Goal: Navigation & Orientation: Find specific page/section

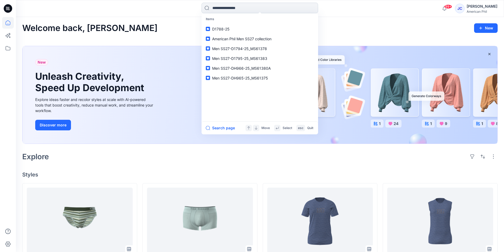
click at [242, 8] on input at bounding box center [259, 8] width 116 height 11
type input "**"
click at [253, 40] on span "American Phil Men SS27 collection" at bounding box center [241, 39] width 59 height 4
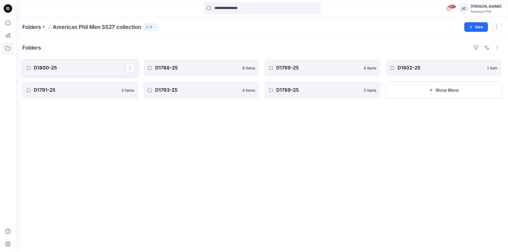
click at [53, 68] on p "D1800-25" at bounding box center [80, 67] width 92 height 7
click at [180, 65] on p "D1788-25" at bounding box center [201, 67] width 92 height 7
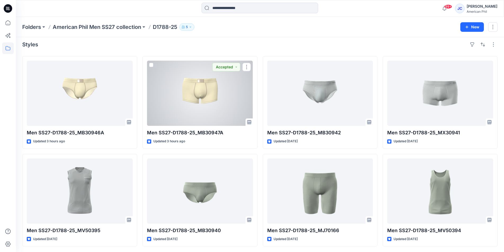
scroll to position [4, 0]
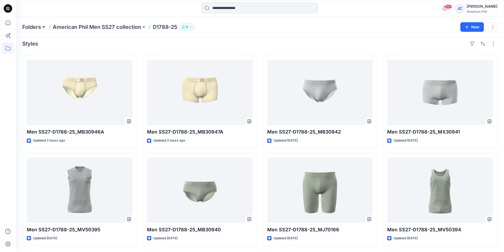
click at [43, 27] on button at bounding box center [43, 26] width 5 height 7
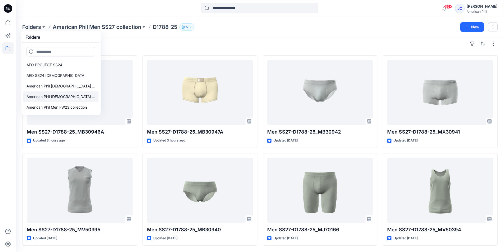
click at [65, 96] on p "American Phil [DEMOGRAPHIC_DATA] SS25 collection" at bounding box center [60, 96] width 69 height 6
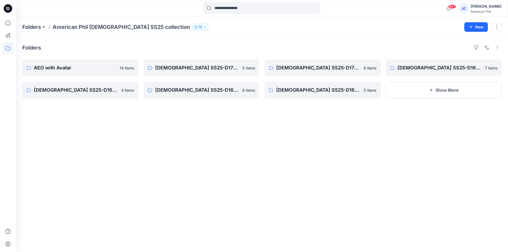
click at [9, 11] on icon at bounding box center [8, 8] width 8 height 8
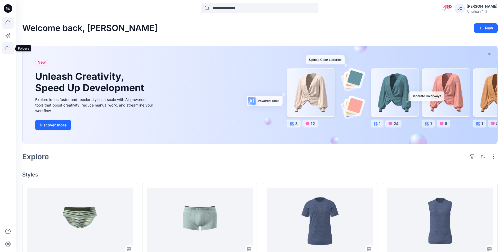
click at [8, 50] on icon at bounding box center [8, 48] width 12 height 12
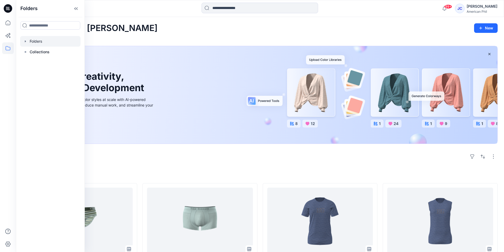
click at [38, 42] on div at bounding box center [50, 41] width 60 height 11
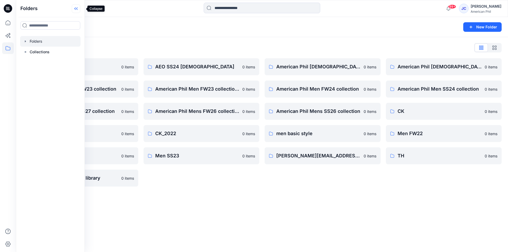
click at [80, 9] on icon at bounding box center [76, 8] width 8 height 9
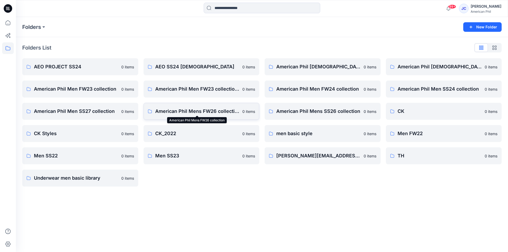
click at [199, 111] on p "American Phil Mens FW26 collection" at bounding box center [197, 110] width 84 height 7
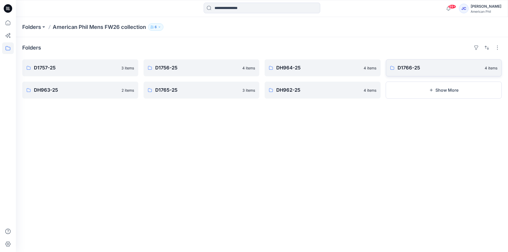
click at [451, 71] on link "D1766-25 4 items" at bounding box center [444, 67] width 116 height 17
click at [282, 69] on p "DH964-25" at bounding box center [318, 67] width 84 height 7
click at [7, 23] on icon at bounding box center [8, 23] width 12 height 12
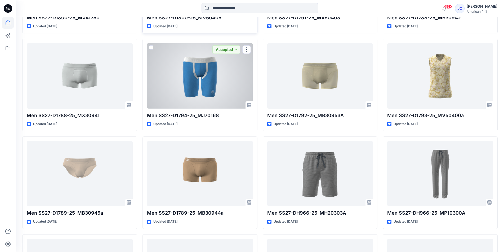
scroll to position [643, 0]
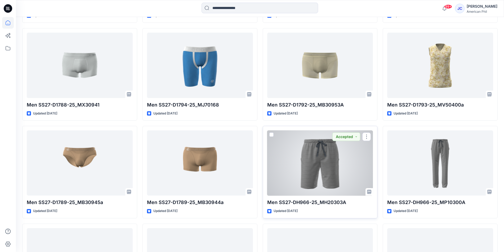
click at [314, 161] on div at bounding box center [320, 162] width 106 height 65
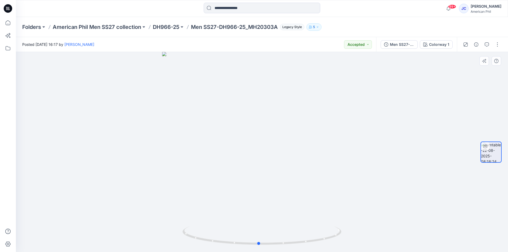
drag, startPoint x: 335, startPoint y: 170, endPoint x: 334, endPoint y: 166, distance: 4.0
click at [334, 166] on div at bounding box center [262, 152] width 492 height 200
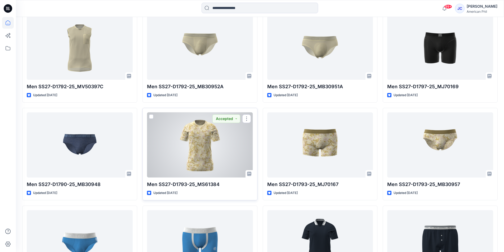
scroll to position [961, 0]
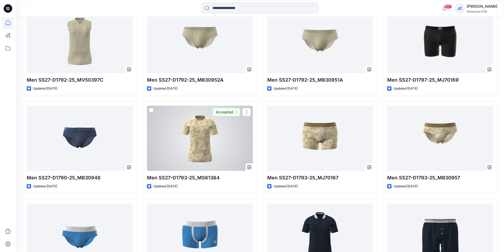
click at [200, 128] on div at bounding box center [200, 138] width 106 height 65
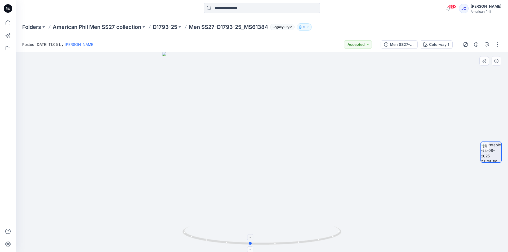
drag, startPoint x: 334, startPoint y: 237, endPoint x: 322, endPoint y: 239, distance: 12.0
click at [322, 239] on icon at bounding box center [262, 236] width 160 height 20
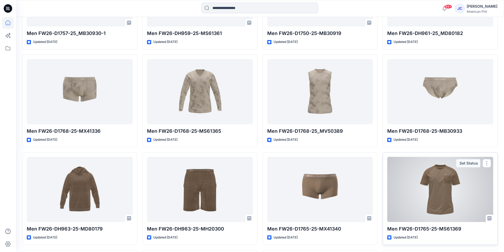
scroll to position [2453, 0]
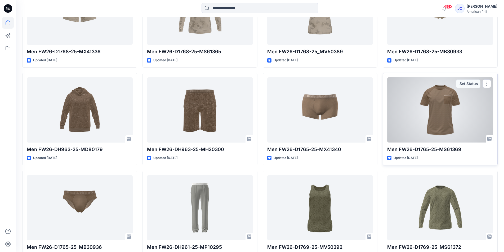
click at [449, 107] on div at bounding box center [440, 109] width 106 height 65
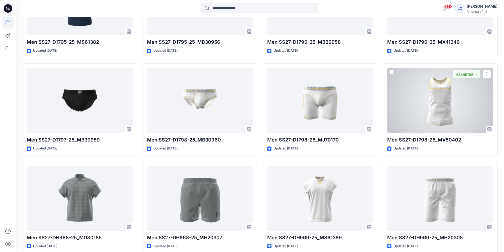
scroll to position [1585, 0]
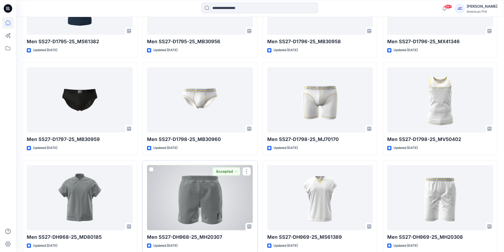
click at [202, 201] on div at bounding box center [200, 197] width 106 height 65
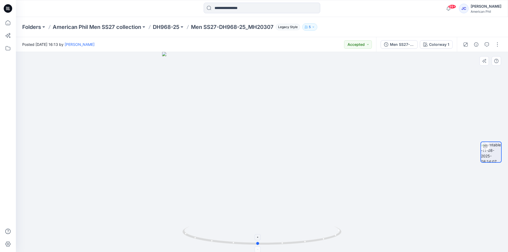
drag, startPoint x: 335, startPoint y: 233, endPoint x: 331, endPoint y: 226, distance: 8.1
click at [331, 226] on icon at bounding box center [262, 236] width 160 height 20
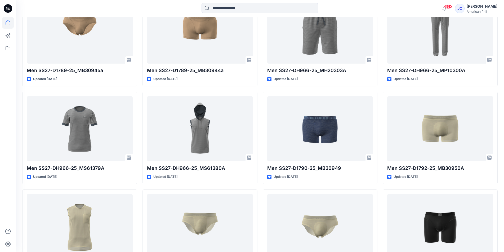
scroll to position [738, 0]
